Goal: Task Accomplishment & Management: Use online tool/utility

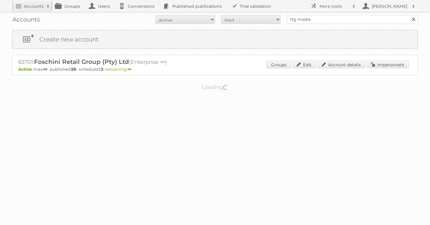
click at [253, 14] on div "Accounts All Active Expired Pending All Paid Trials Self service tfg media Sear…" at bounding box center [215, 19] width 407 height 15
type input "billa"
click at [409, 15] on input "Search" at bounding box center [413, 19] width 9 height 9
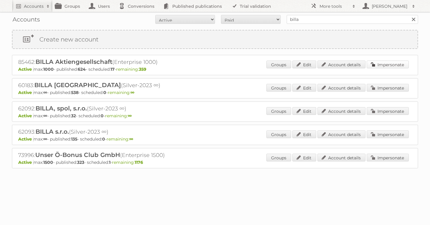
click at [385, 66] on link "Impersonate" at bounding box center [388, 65] width 42 height 8
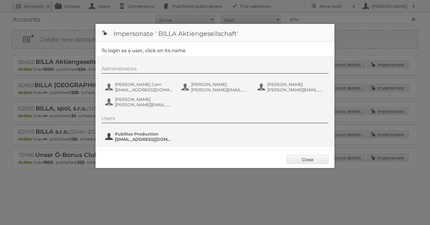
click at [129, 134] on span "Publitas Production" at bounding box center [144, 134] width 58 height 5
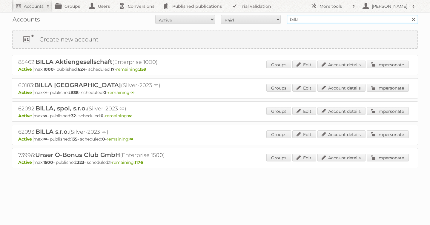
click at [263, 15] on form "All Active Expired Pending All Paid Trials Self service billa Search" at bounding box center [215, 19] width 407 height 9
type input "albert heijn"
click at [409, 15] on input "Search" at bounding box center [413, 19] width 9 height 9
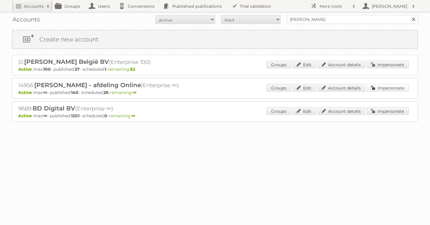
click at [391, 87] on link "Impersonate" at bounding box center [388, 88] width 42 height 8
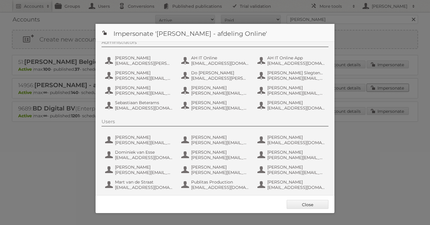
scroll to position [45, 0]
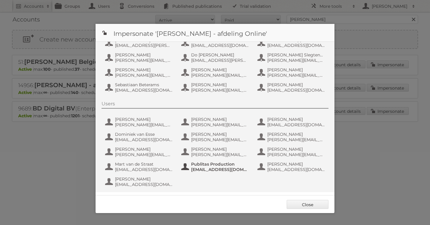
click at [205, 166] on span "Publitas Production" at bounding box center [220, 164] width 58 height 5
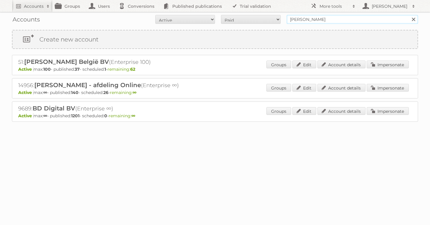
drag, startPoint x: 285, startPoint y: 19, endPoint x: 168, endPoint y: 16, distance: 117.2
click at [203, 19] on form "All Active Expired Pending All Paid Trials Self service [PERSON_NAME] Search" at bounding box center [215, 19] width 407 height 9
type input "billa"
click at [409, 15] on input "Search" at bounding box center [413, 19] width 9 height 9
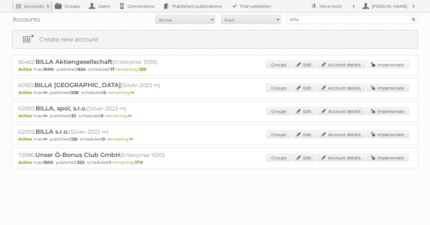
click at [379, 62] on link "Impersonate" at bounding box center [388, 65] width 42 height 8
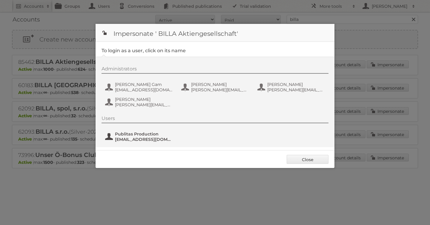
click at [140, 134] on span "Publitas Production" at bounding box center [144, 134] width 58 height 5
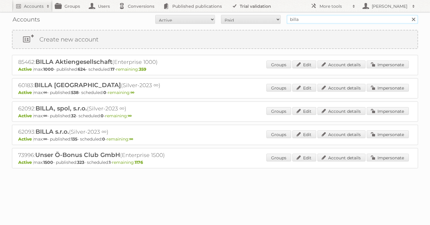
click at [241, 12] on div "Accounts All Active Expired Pending All Paid Trials Self service billa Search" at bounding box center [215, 19] width 407 height 15
type input "albert heijn"
click at [409, 15] on input "Search" at bounding box center [413, 19] width 9 height 9
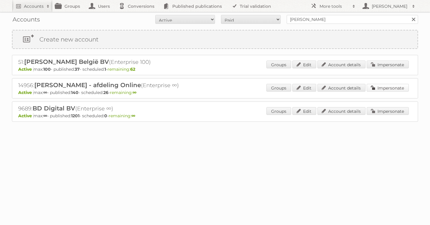
click at [396, 87] on link "Impersonate" at bounding box center [388, 88] width 42 height 8
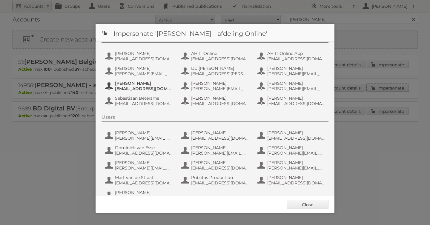
scroll to position [45, 0]
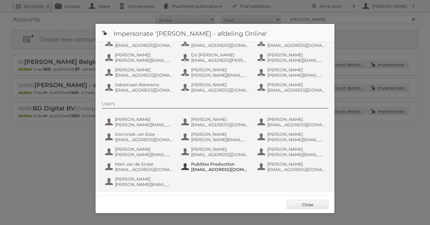
click at [202, 163] on span "Publitas Production" at bounding box center [220, 164] width 58 height 5
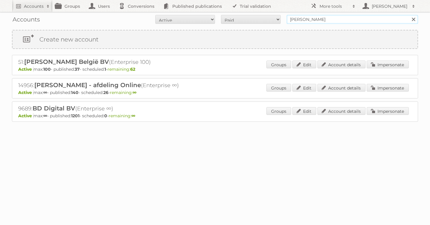
drag, startPoint x: 302, startPoint y: 18, endPoint x: 218, endPoint y: 15, distance: 84.6
click at [230, 15] on form "All Active Expired Pending All Paid Trials Self service [PERSON_NAME] Search" at bounding box center [215, 19] width 407 height 9
type input "as watson"
click at [409, 15] on input "Search" at bounding box center [413, 19] width 9 height 9
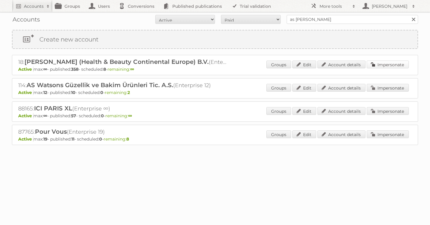
click at [374, 63] on link "Impersonate" at bounding box center [388, 65] width 42 height 8
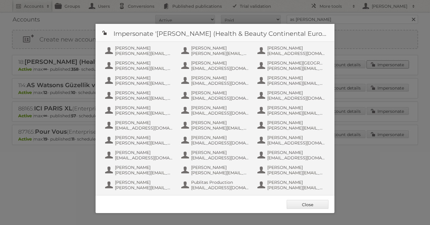
scroll to position [389, 0]
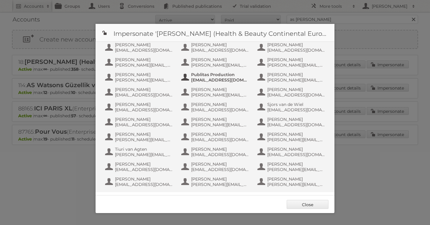
click at [206, 79] on span "info+aswatson-production@publitas.com" at bounding box center [220, 79] width 58 height 5
